Goal: Find specific page/section: Find specific page/section

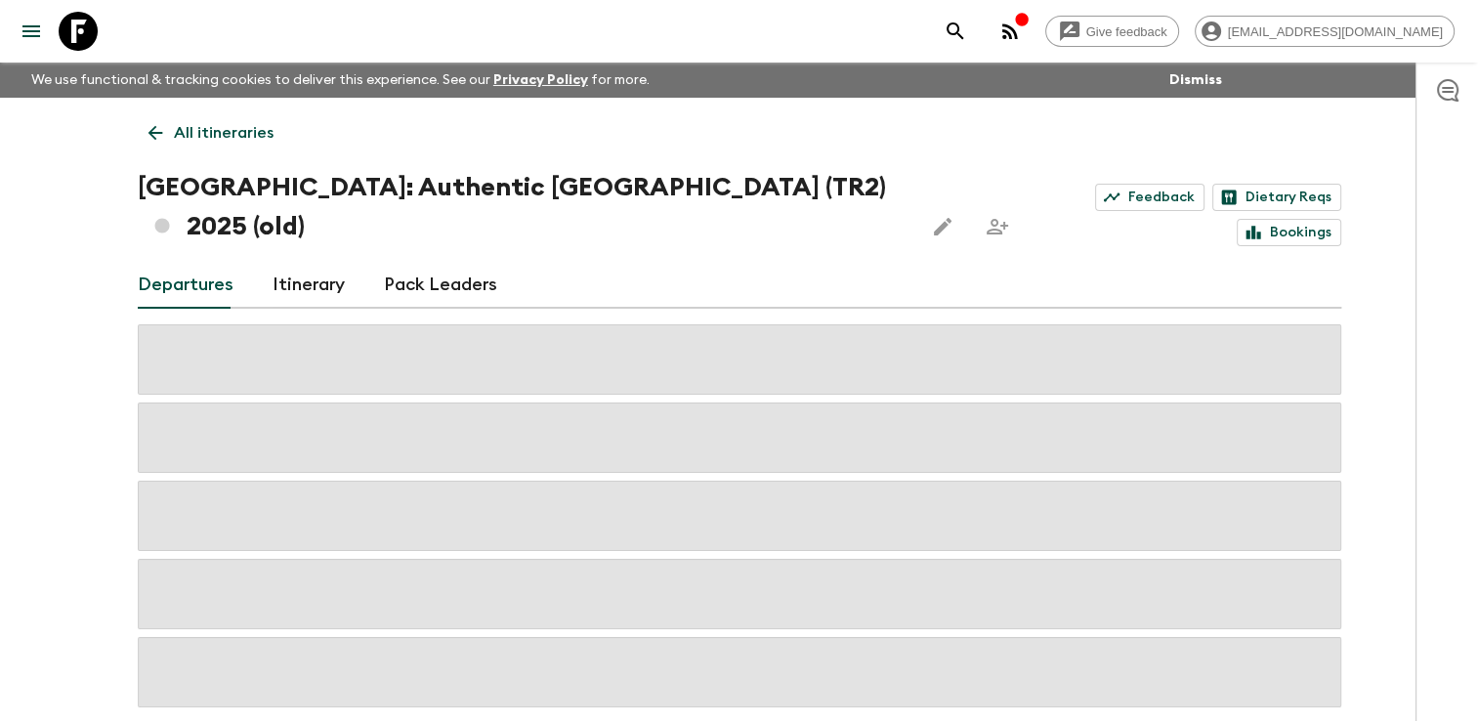
click at [180, 140] on p "All itineraries" at bounding box center [224, 132] width 100 height 23
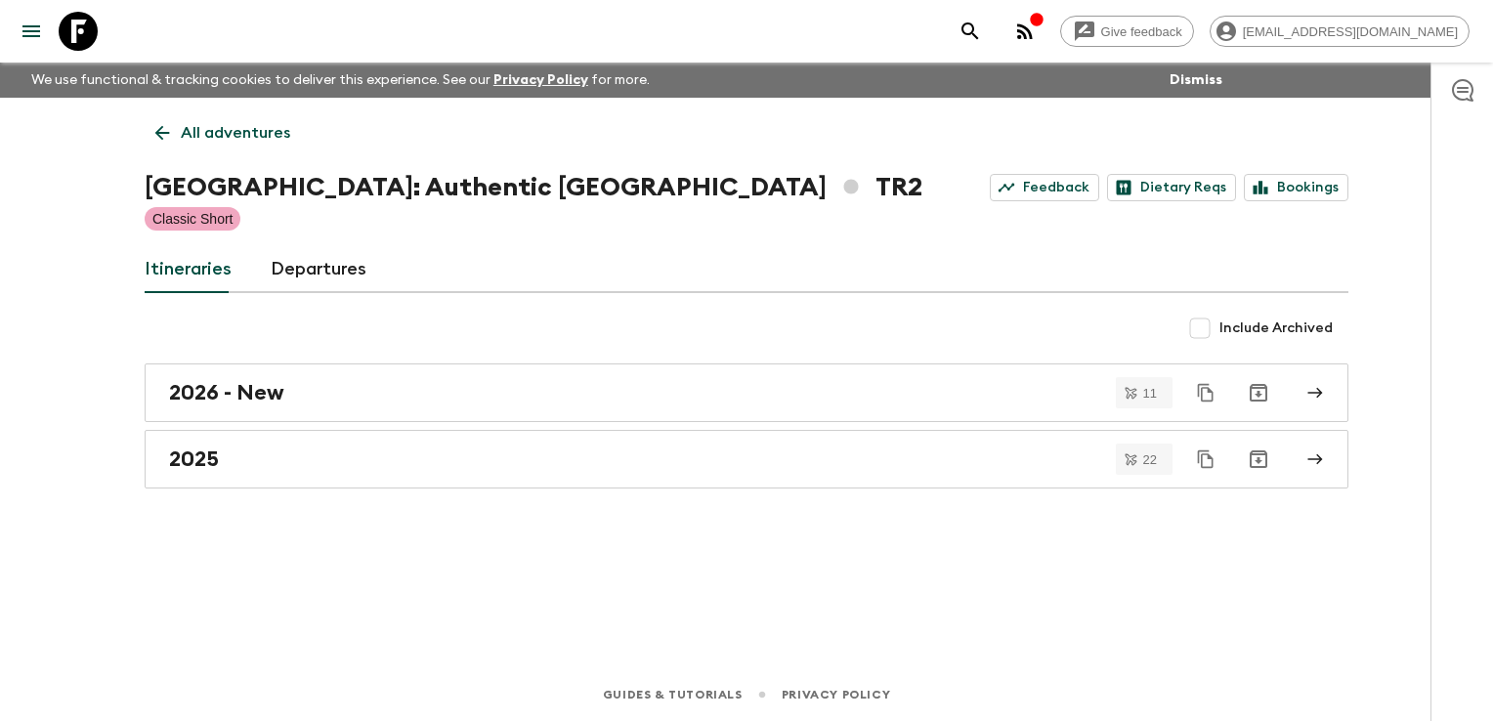
click at [180, 140] on link "All adventures" at bounding box center [223, 132] width 156 height 39
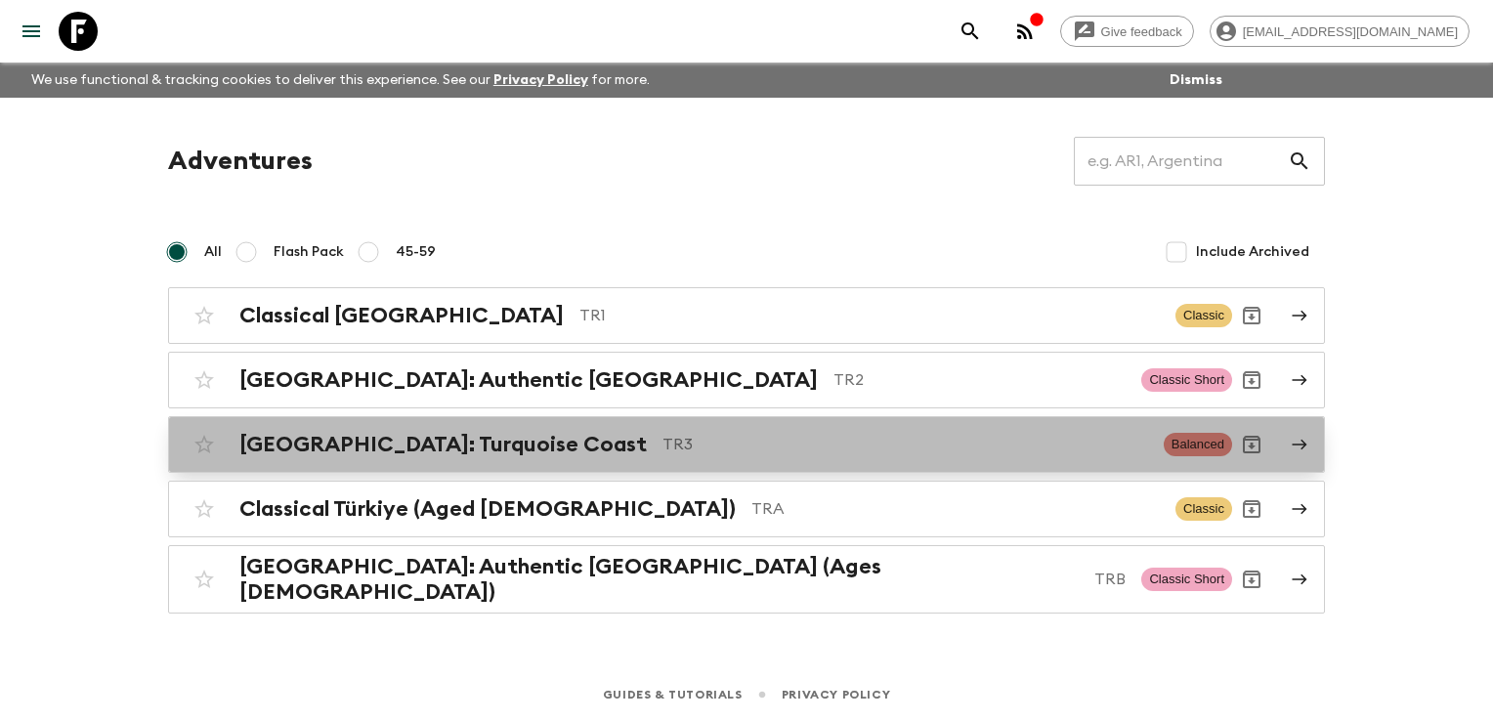
click at [332, 439] on h2 "[GEOGRAPHIC_DATA]: Turquoise Coast" at bounding box center [442, 444] width 407 height 25
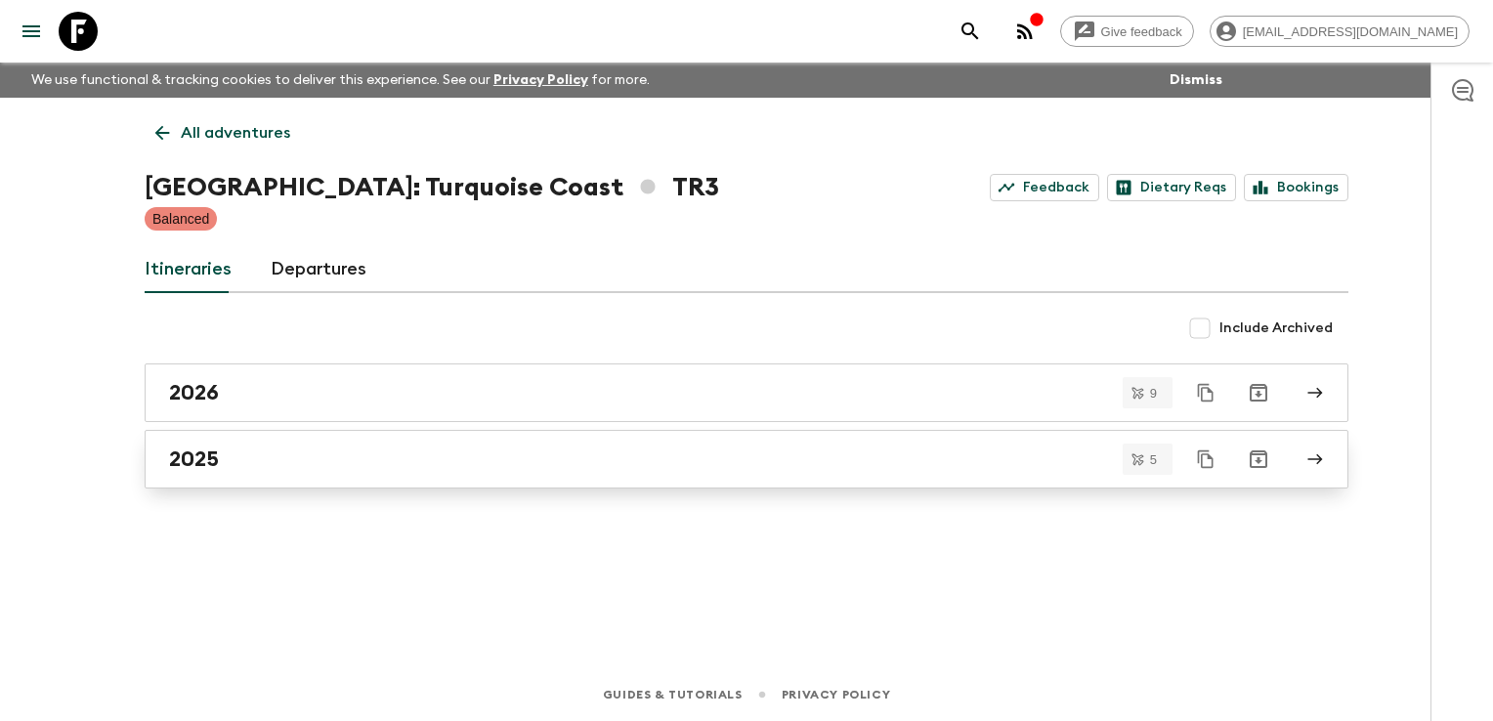
click at [295, 455] on div "2025" at bounding box center [728, 459] width 1118 height 25
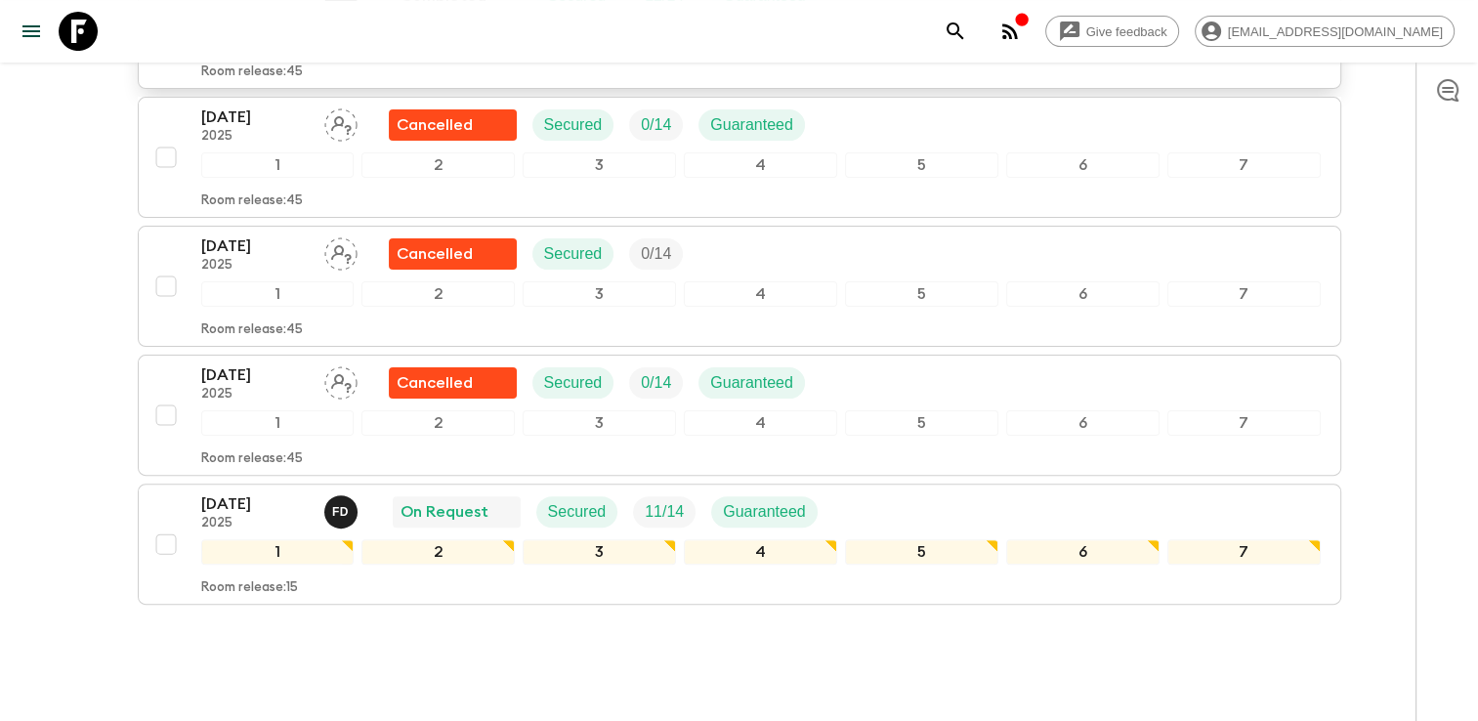
scroll to position [505, 0]
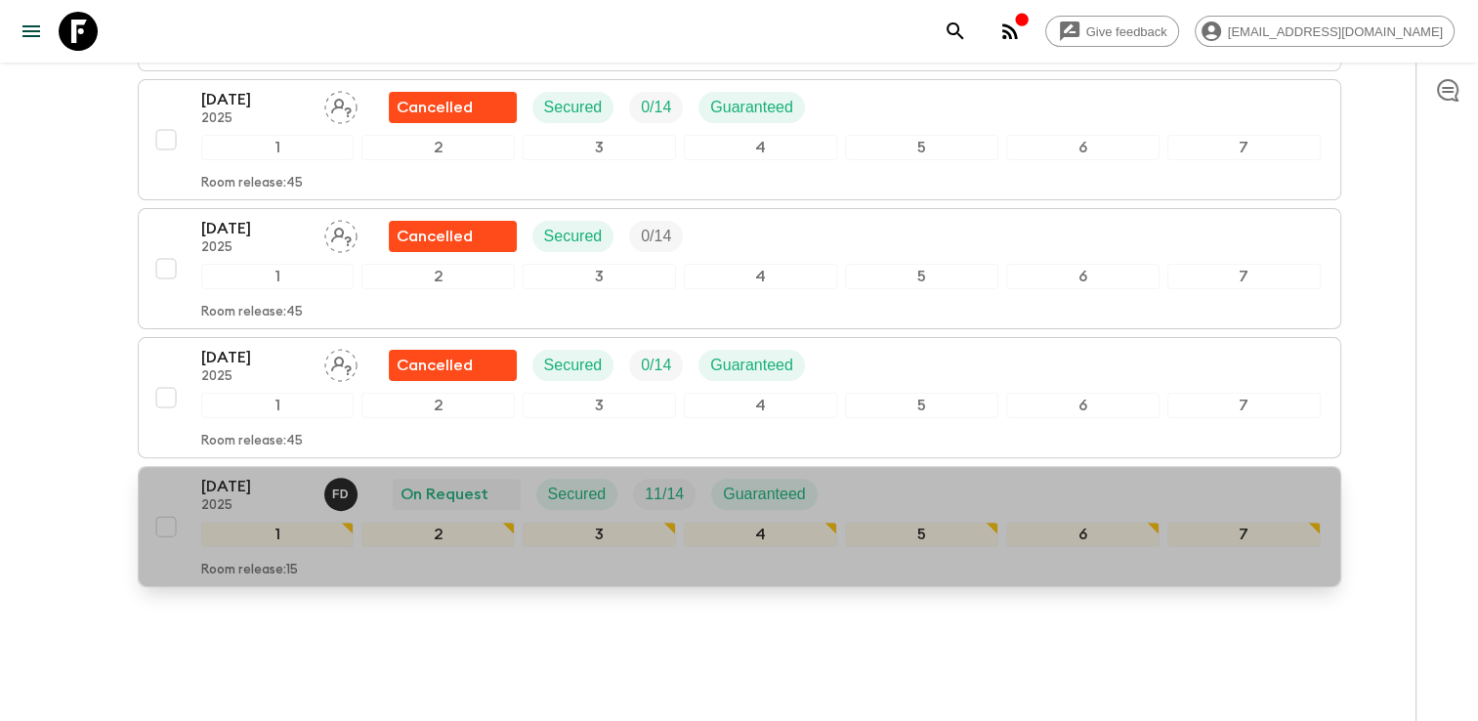
click at [937, 475] on div "[DATE] 2025 F D On Request Secured 11 / 14 Guaranteed" at bounding box center [761, 494] width 1120 height 39
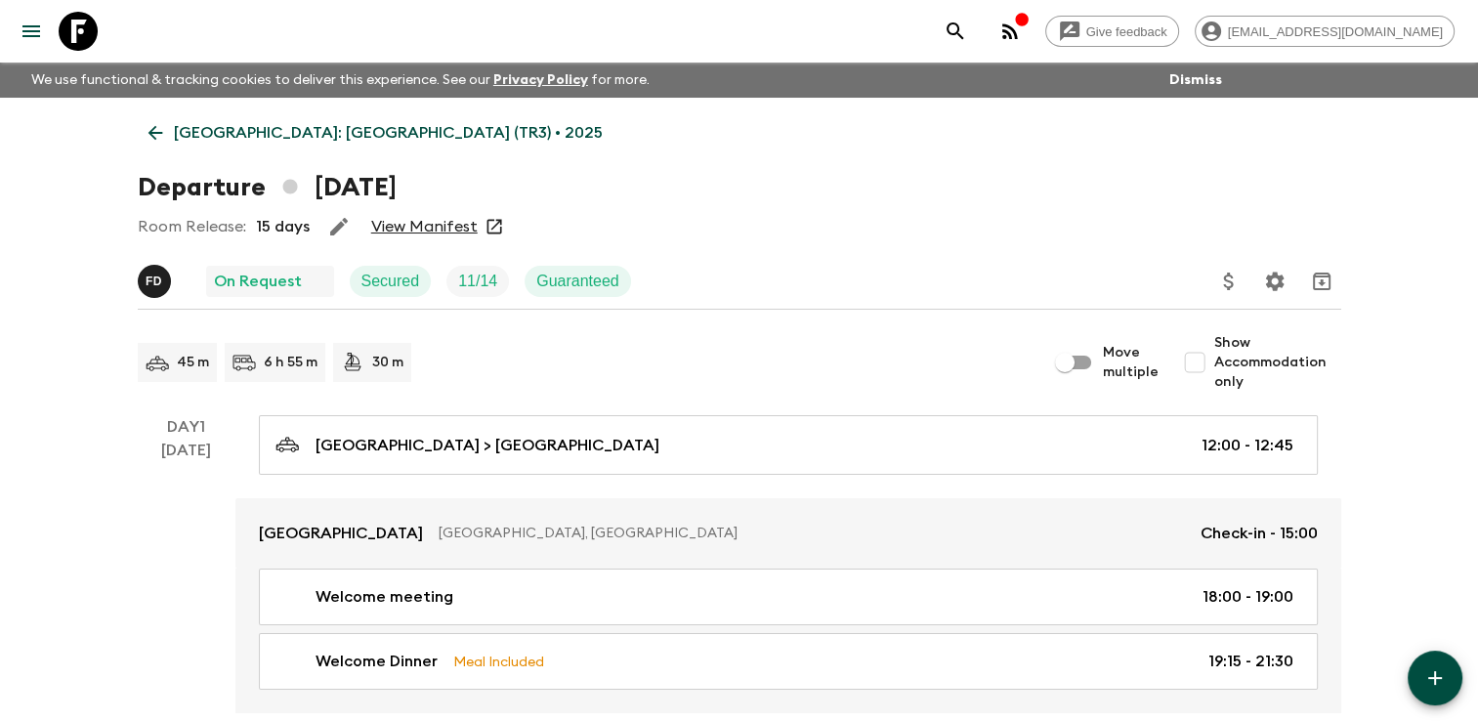
click at [453, 229] on link "View Manifest" at bounding box center [424, 227] width 106 height 20
